Goal: Task Accomplishment & Management: Complete application form

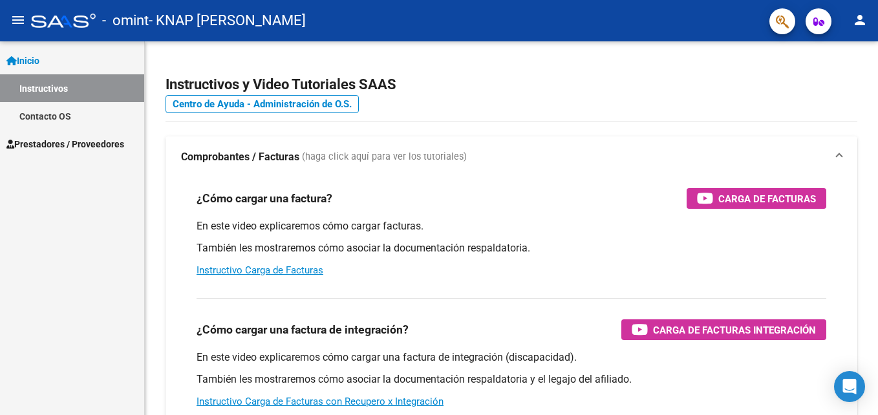
click at [72, 140] on span "Prestadores / Proveedores" at bounding box center [65, 144] width 118 height 14
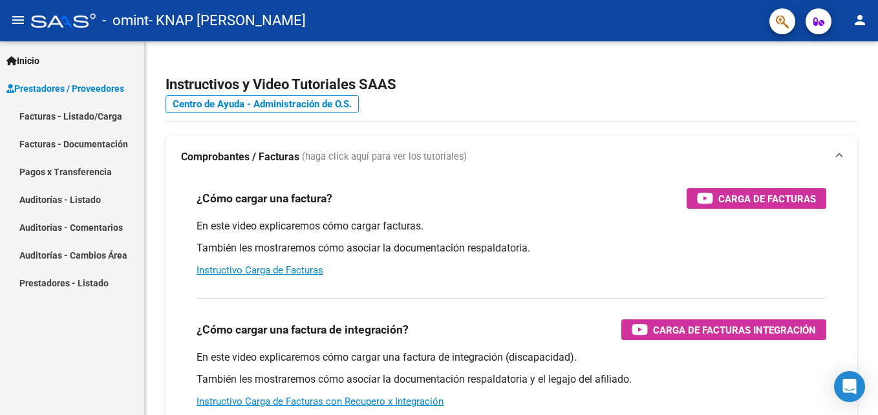
click at [858, 16] on mat-icon "person" at bounding box center [860, 20] width 16 height 16
click at [34, 59] on div at bounding box center [439, 207] width 878 height 415
click at [34, 59] on span "Inicio" at bounding box center [22, 61] width 33 height 14
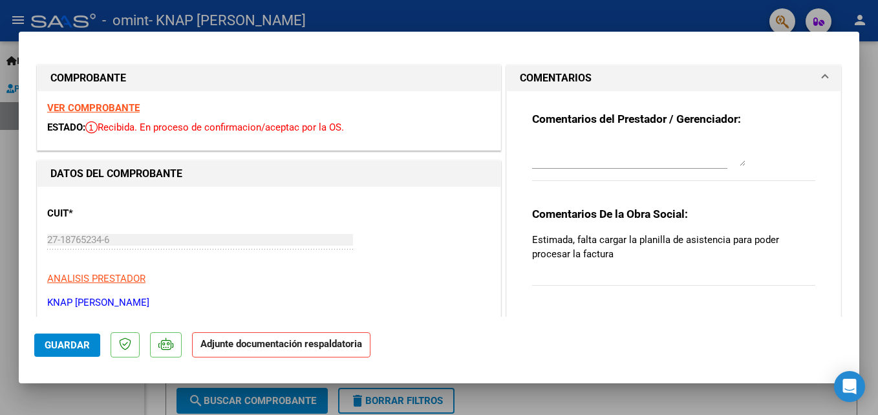
click at [123, 106] on strong "VER COMPROBANTE" at bounding box center [93, 108] width 92 height 12
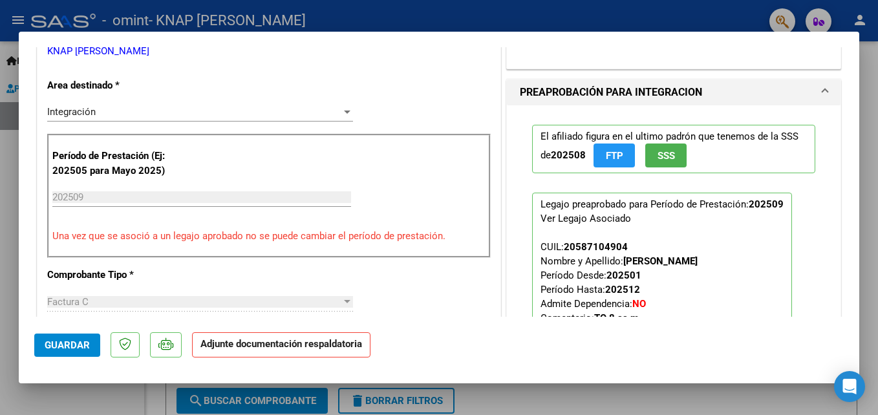
scroll to position [266, 0]
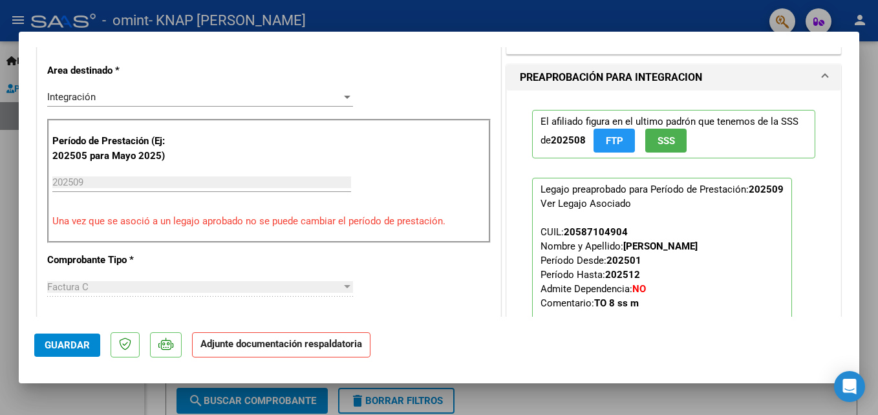
click at [126, 180] on input "202509" at bounding box center [201, 183] width 299 height 12
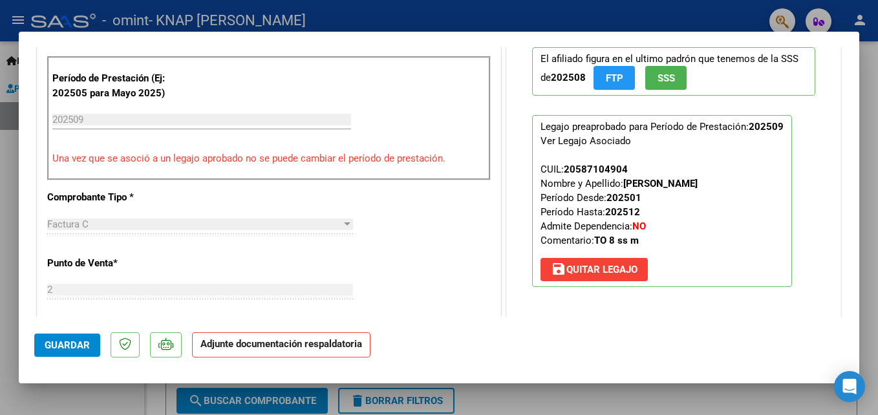
scroll to position [341, 0]
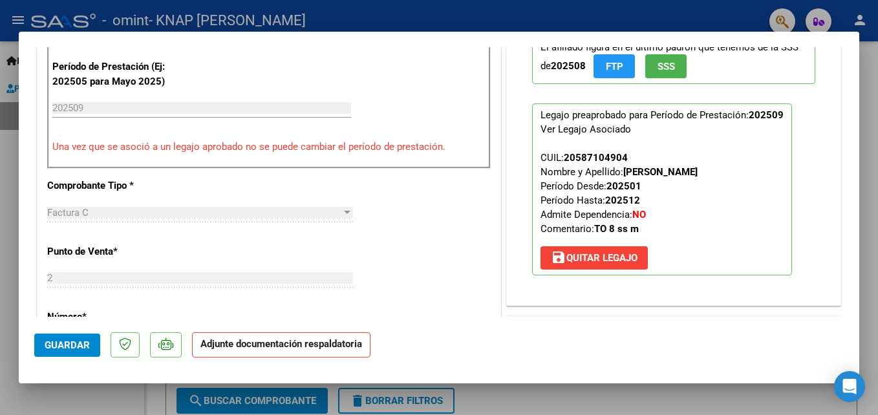
click at [280, 332] on p "Adjunte documentación respaldatoria" at bounding box center [281, 344] width 178 height 25
click at [280, 342] on strong "Adjunte documentación respaldatoria" at bounding box center [281, 344] width 162 height 12
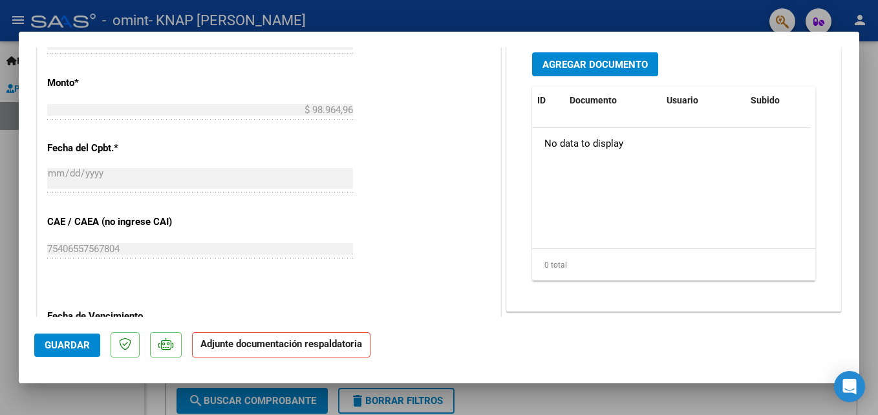
scroll to position [643, 0]
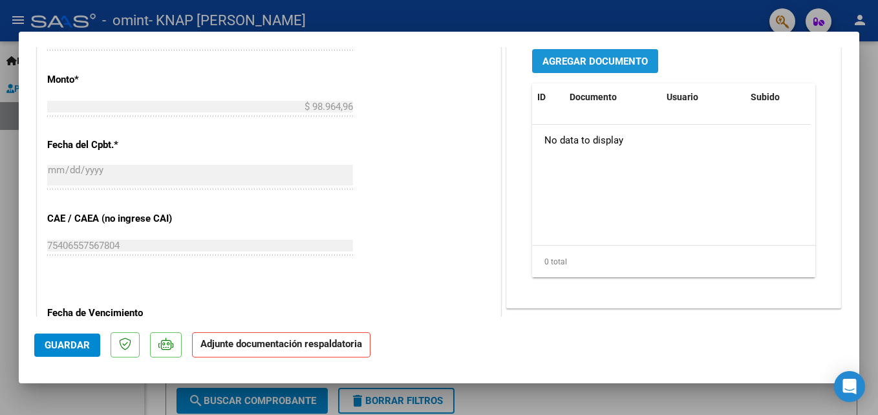
click at [604, 64] on span "Agregar Documento" at bounding box center [594, 62] width 105 height 12
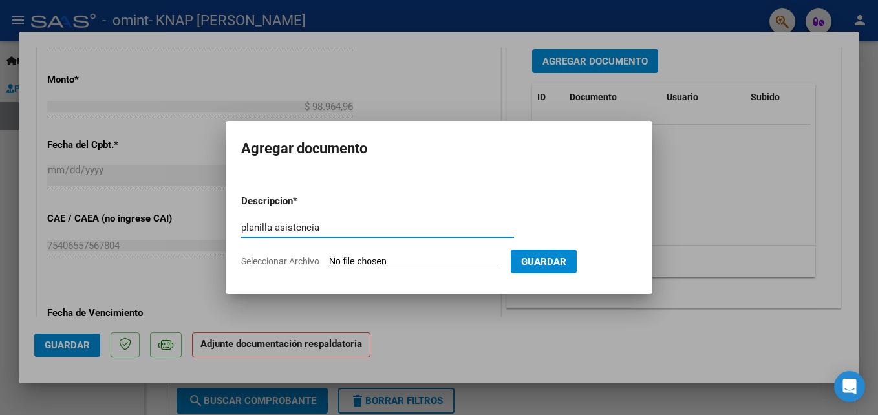
type input "planilla asistencia"
click at [385, 262] on input "Seleccionar Archivo" at bounding box center [414, 262] width 171 height 12
type input "C:\fakepath\[PERSON_NAME] [DATE].pdf"
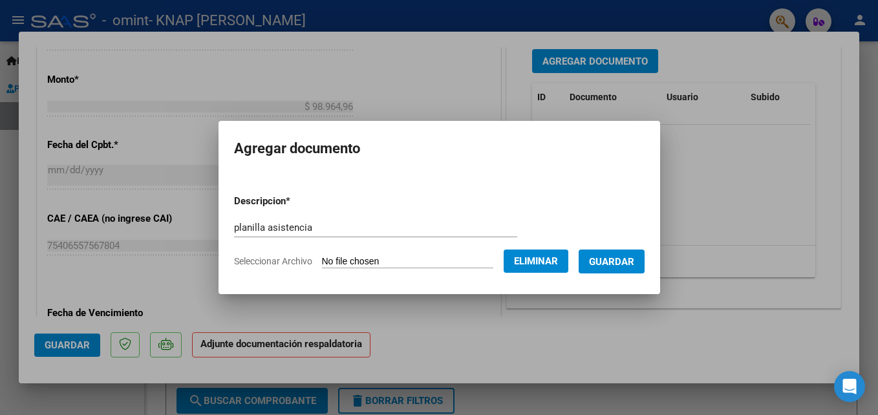
click at [612, 262] on span "Guardar" at bounding box center [611, 262] width 45 height 12
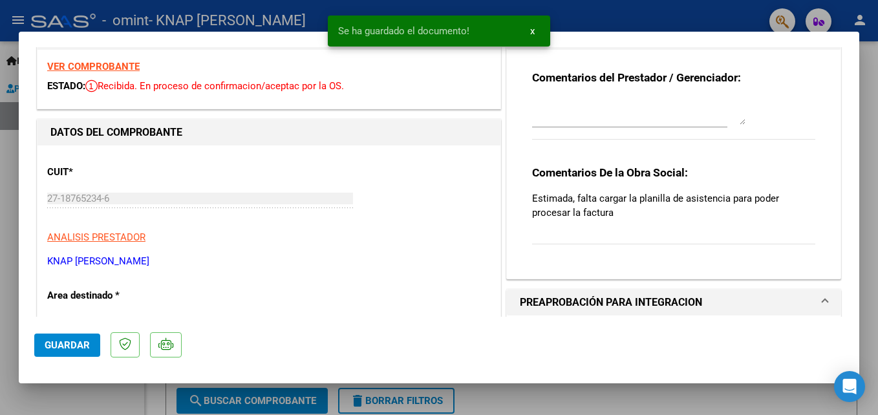
scroll to position [0, 0]
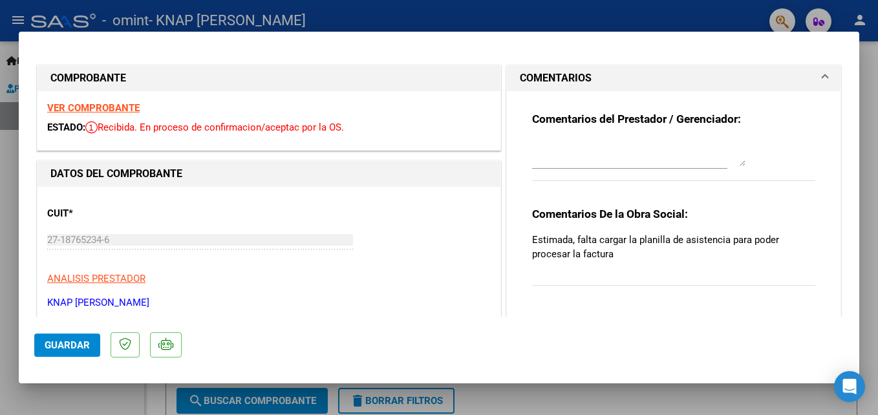
click at [619, 156] on textarea at bounding box center [638, 153] width 213 height 26
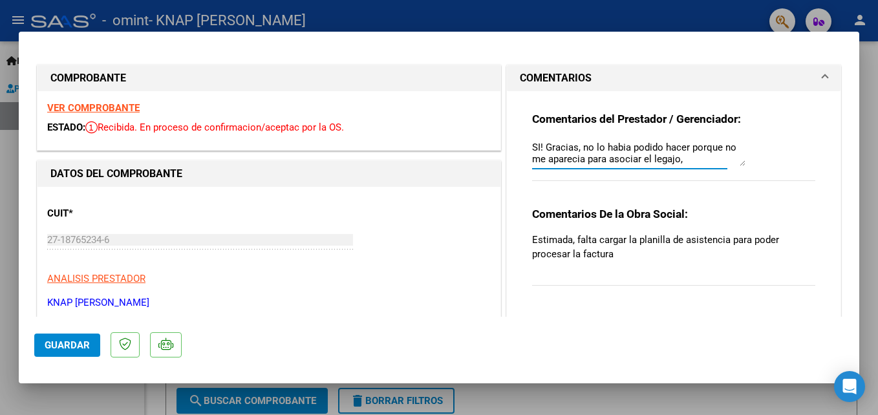
type textarea "SI! Gracias, no lo habia podido hacer porque no me aparecia para asociar el leg…"
click at [56, 347] on span "Guardar" at bounding box center [67, 345] width 45 height 12
